Goal: Check status: Check status

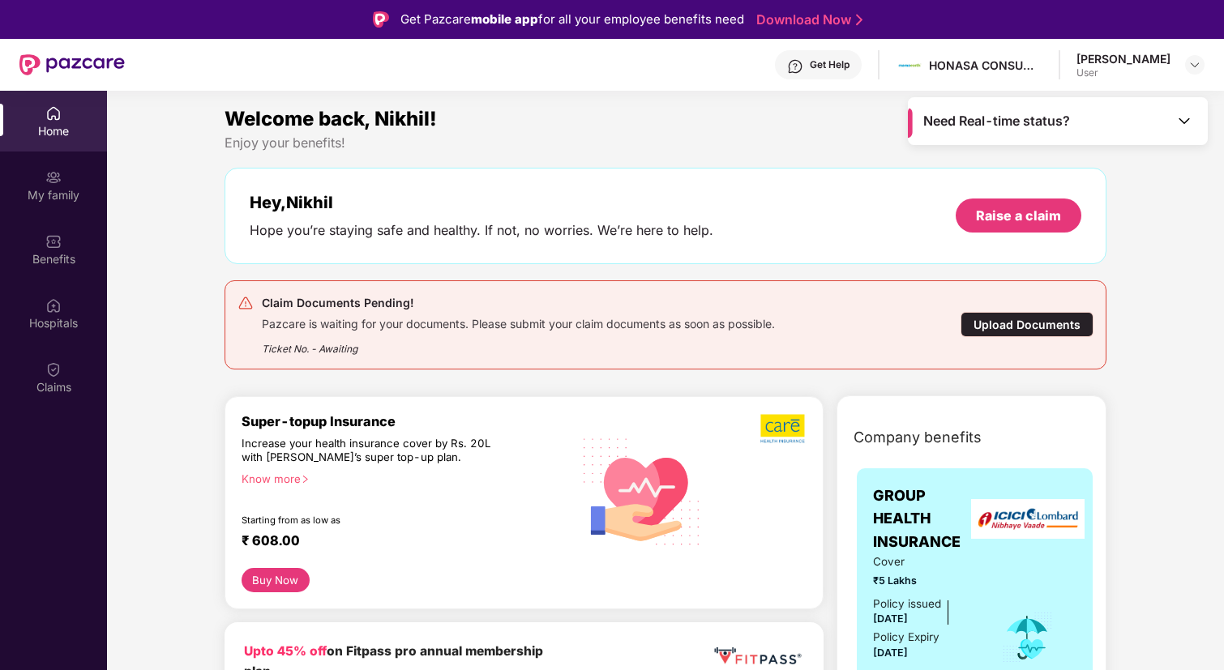
scroll to position [91, 0]
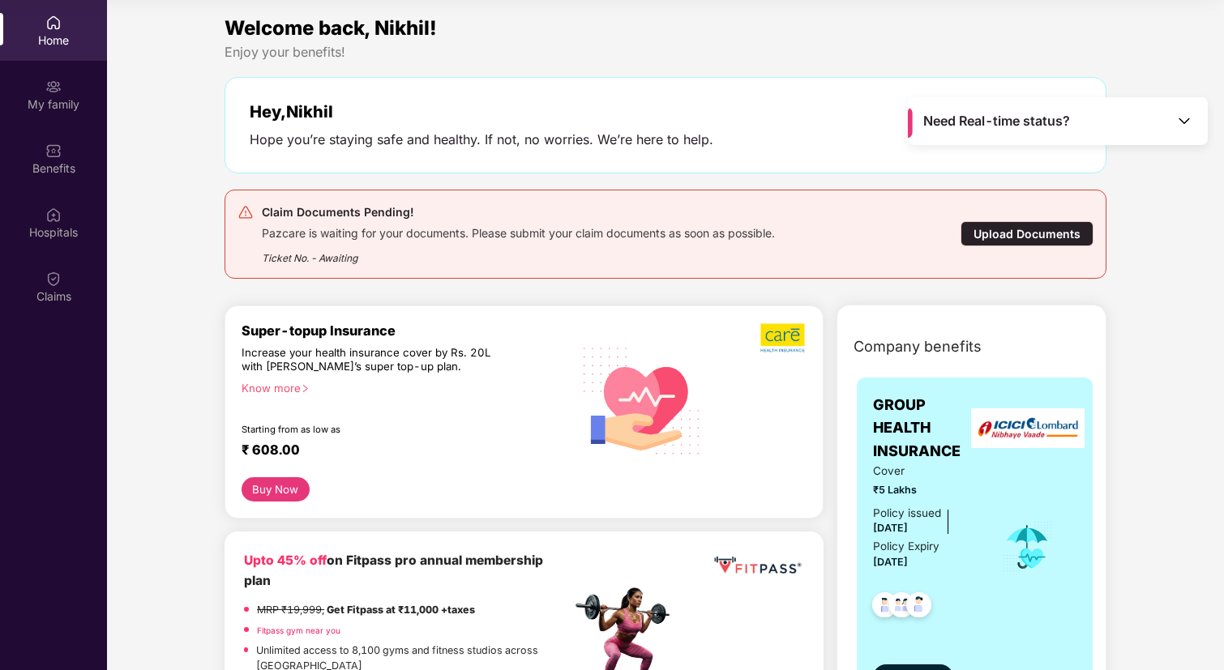
click at [957, 462] on span "GROUP HEALTH INSURANCE" at bounding box center [926, 428] width 106 height 69
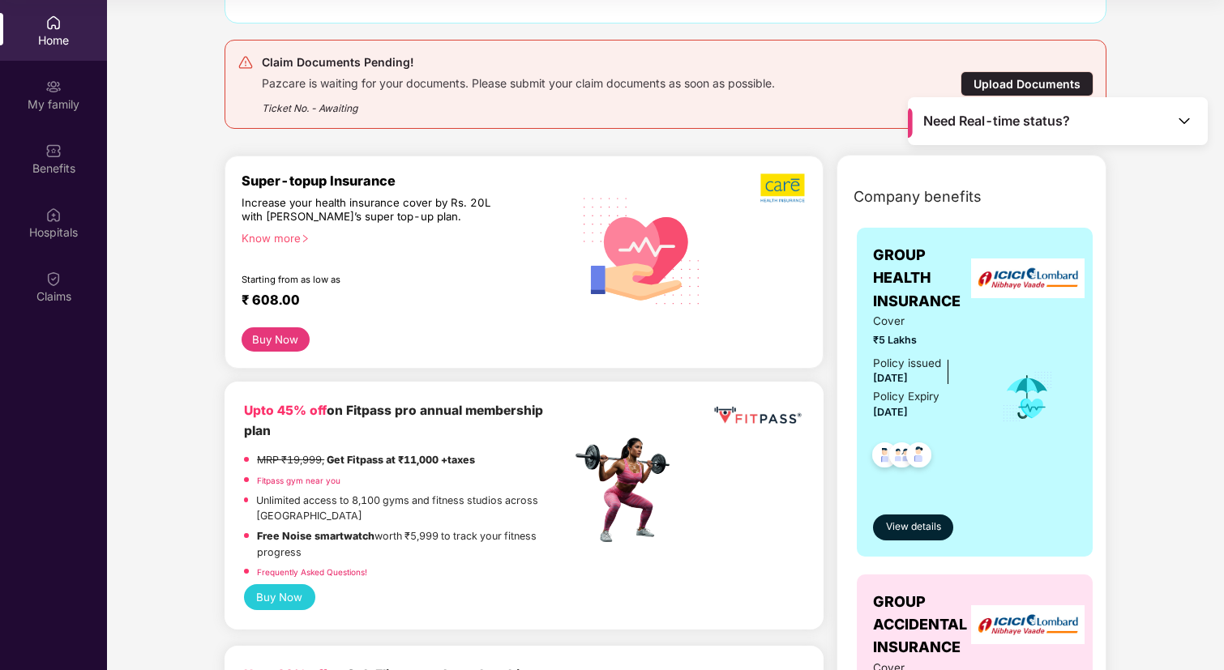
scroll to position [145, 0]
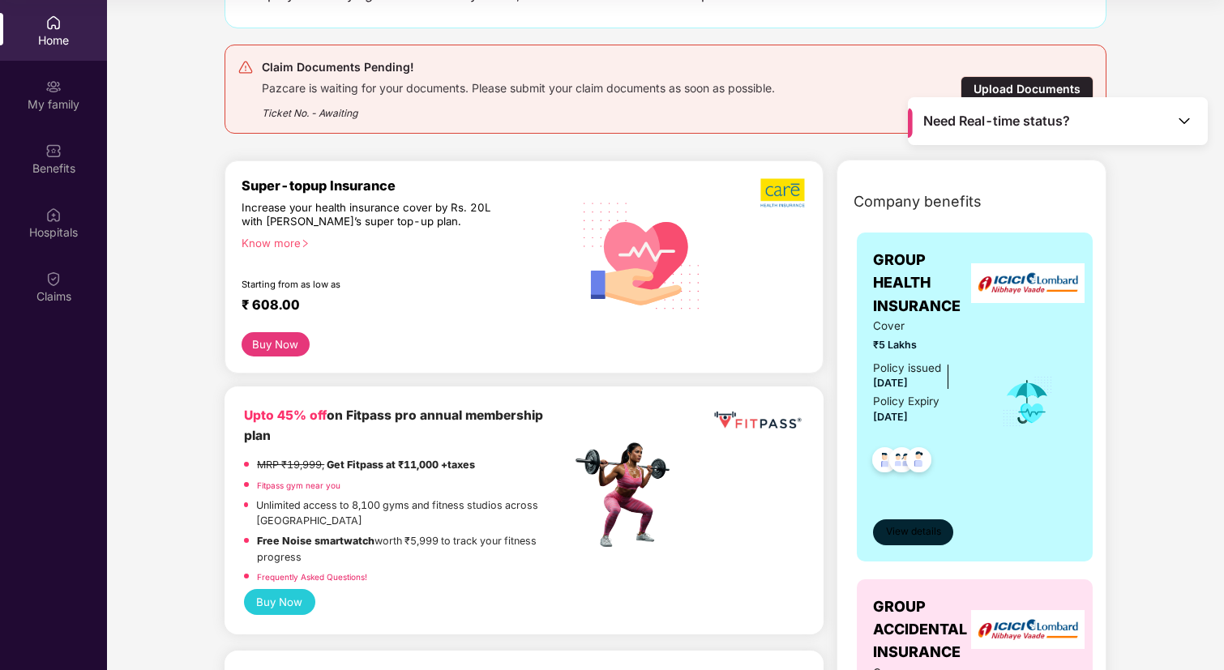
click at [931, 536] on span "View details" at bounding box center [913, 531] width 55 height 15
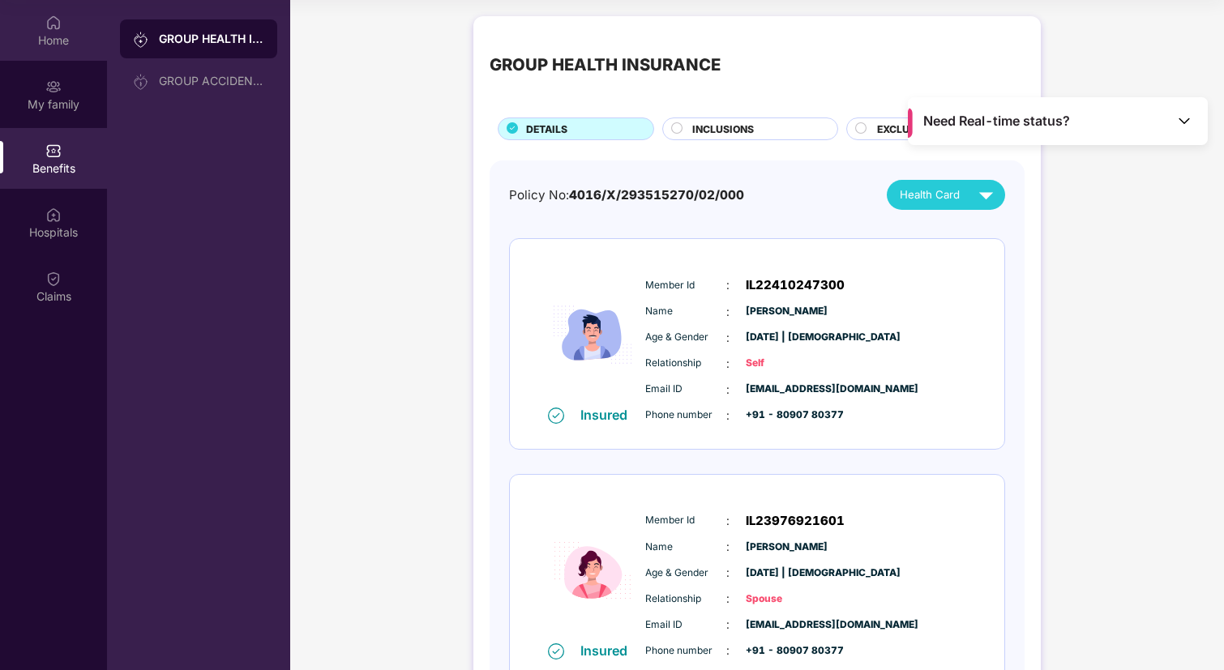
click at [52, 28] on img at bounding box center [53, 23] width 16 height 16
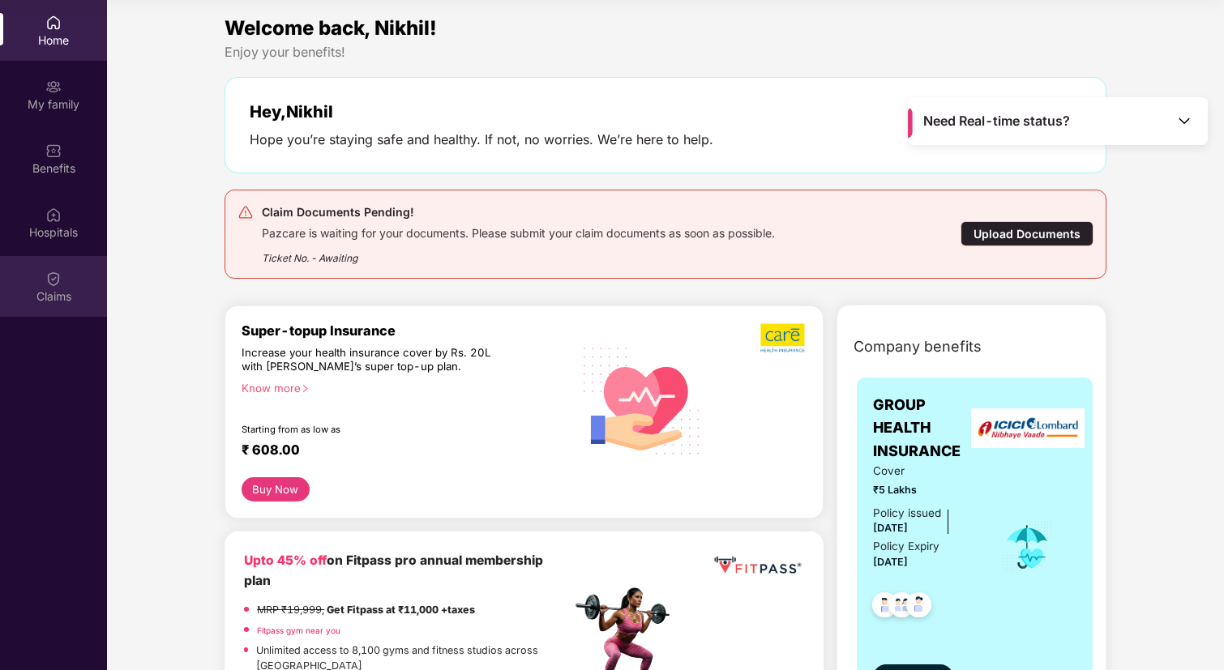
click at [21, 284] on div "Claims" at bounding box center [53, 286] width 107 height 61
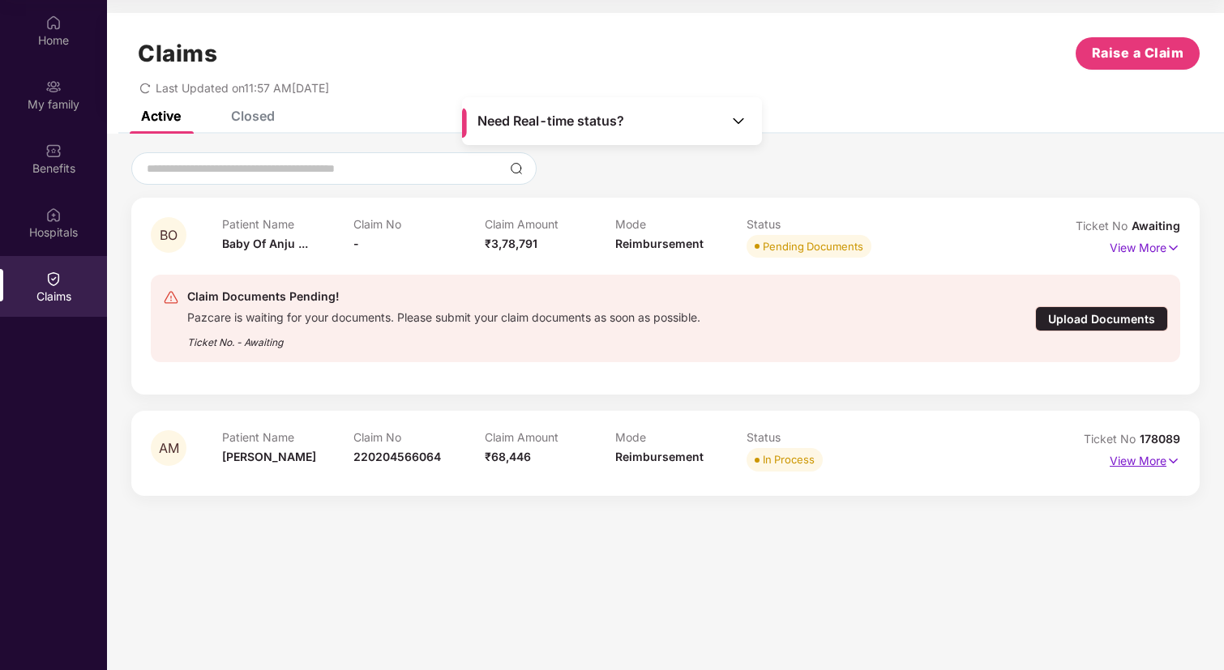
click at [1136, 465] on p "View More" at bounding box center [1145, 459] width 71 height 22
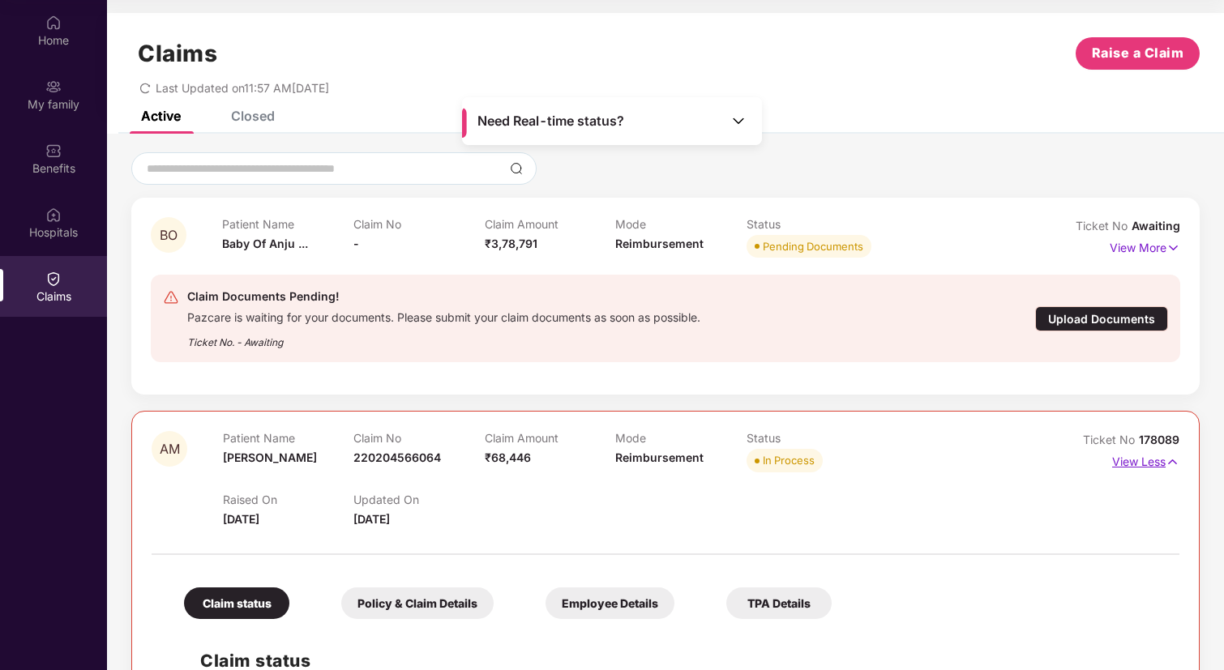
click at [1136, 465] on p "View Less" at bounding box center [1145, 460] width 67 height 22
